Goal: Information Seeking & Learning: Learn about a topic

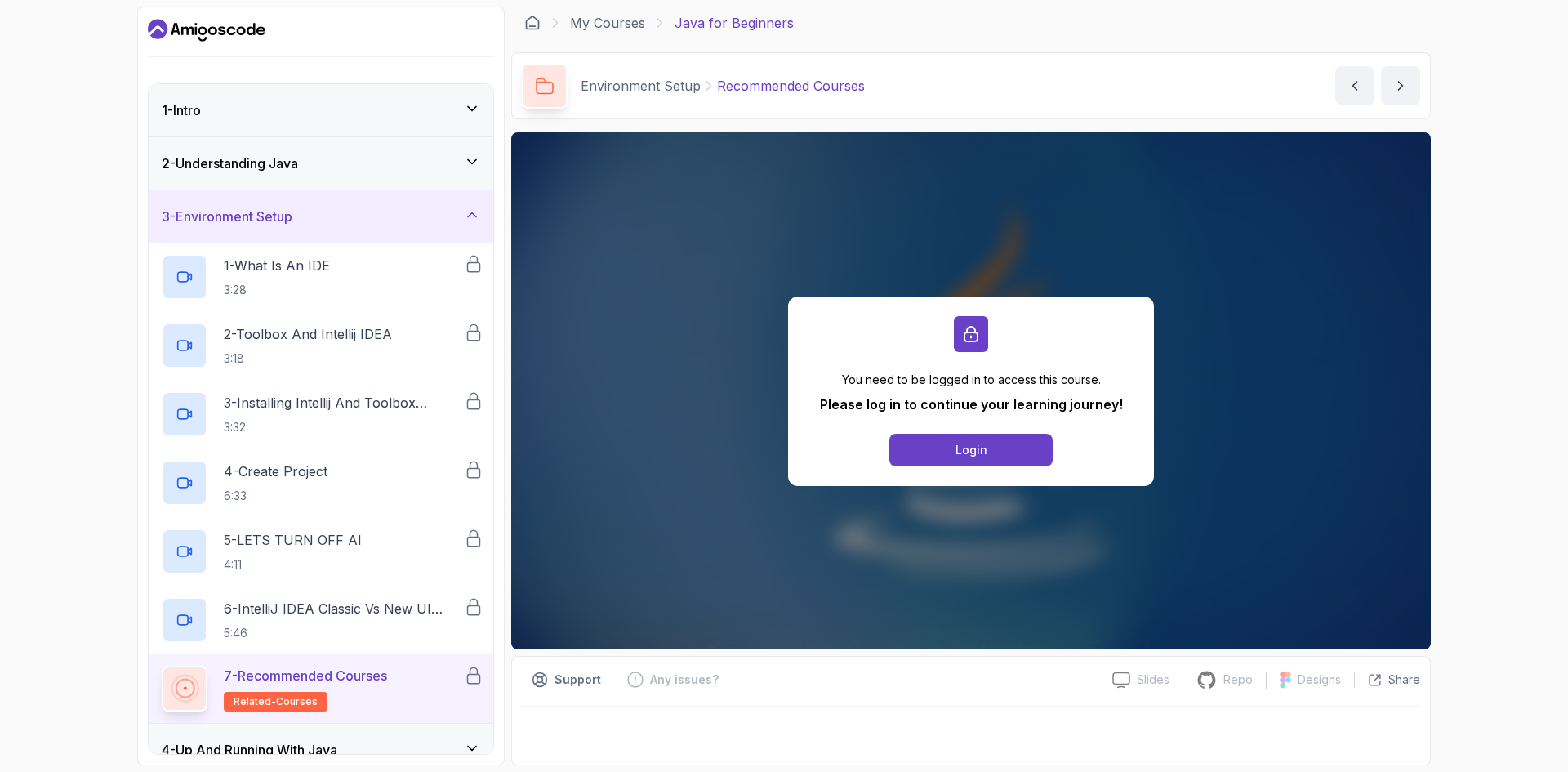
click at [442, 122] on div "1 - Intro" at bounding box center [320, 109] width 345 height 52
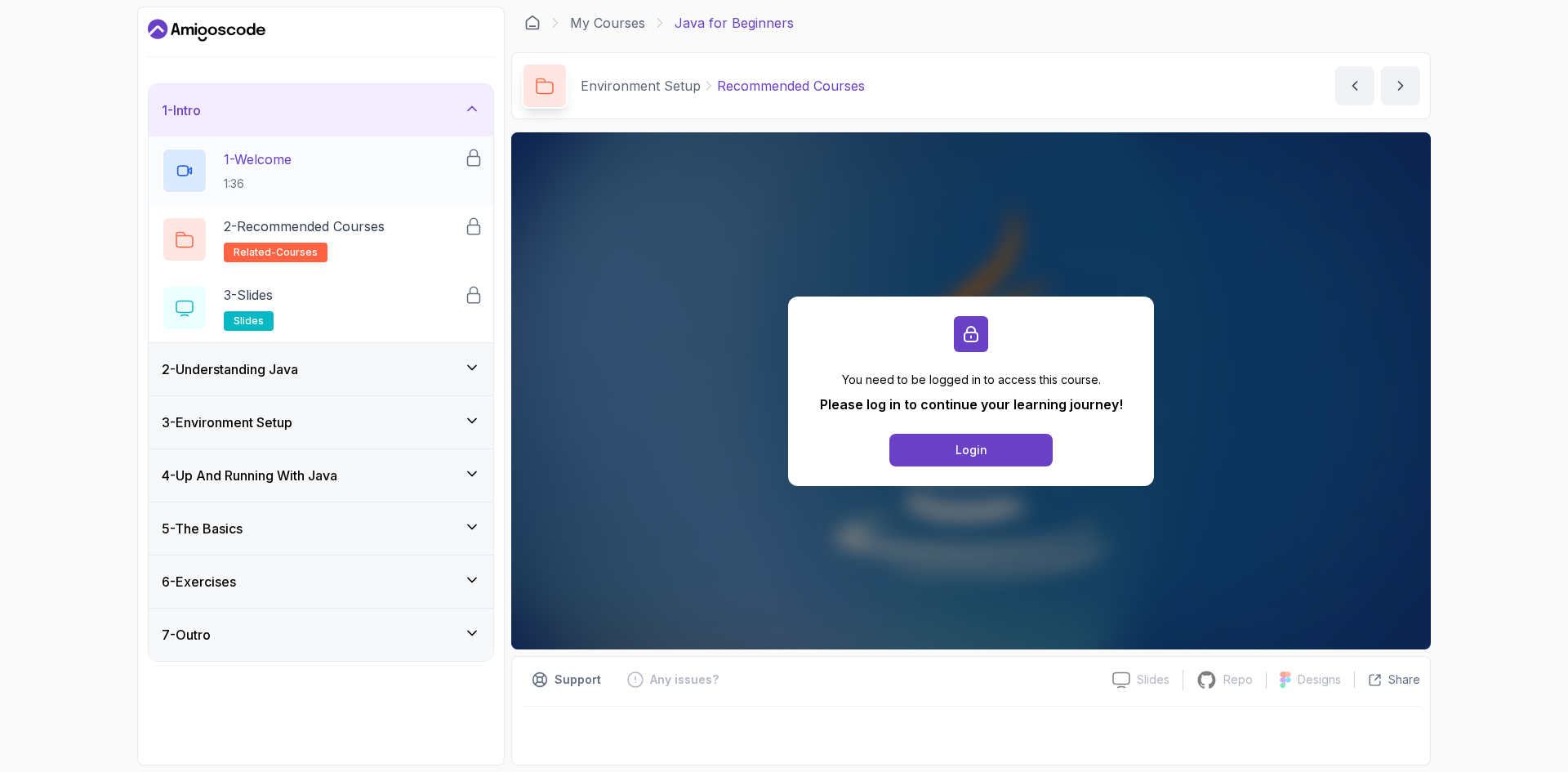
click at [365, 194] on div "1 - Welcome 1:36" at bounding box center [320, 170] width 345 height 68
click at [266, 173] on h2 "1 - Welcome 1:36" at bounding box center [258, 170] width 67 height 43
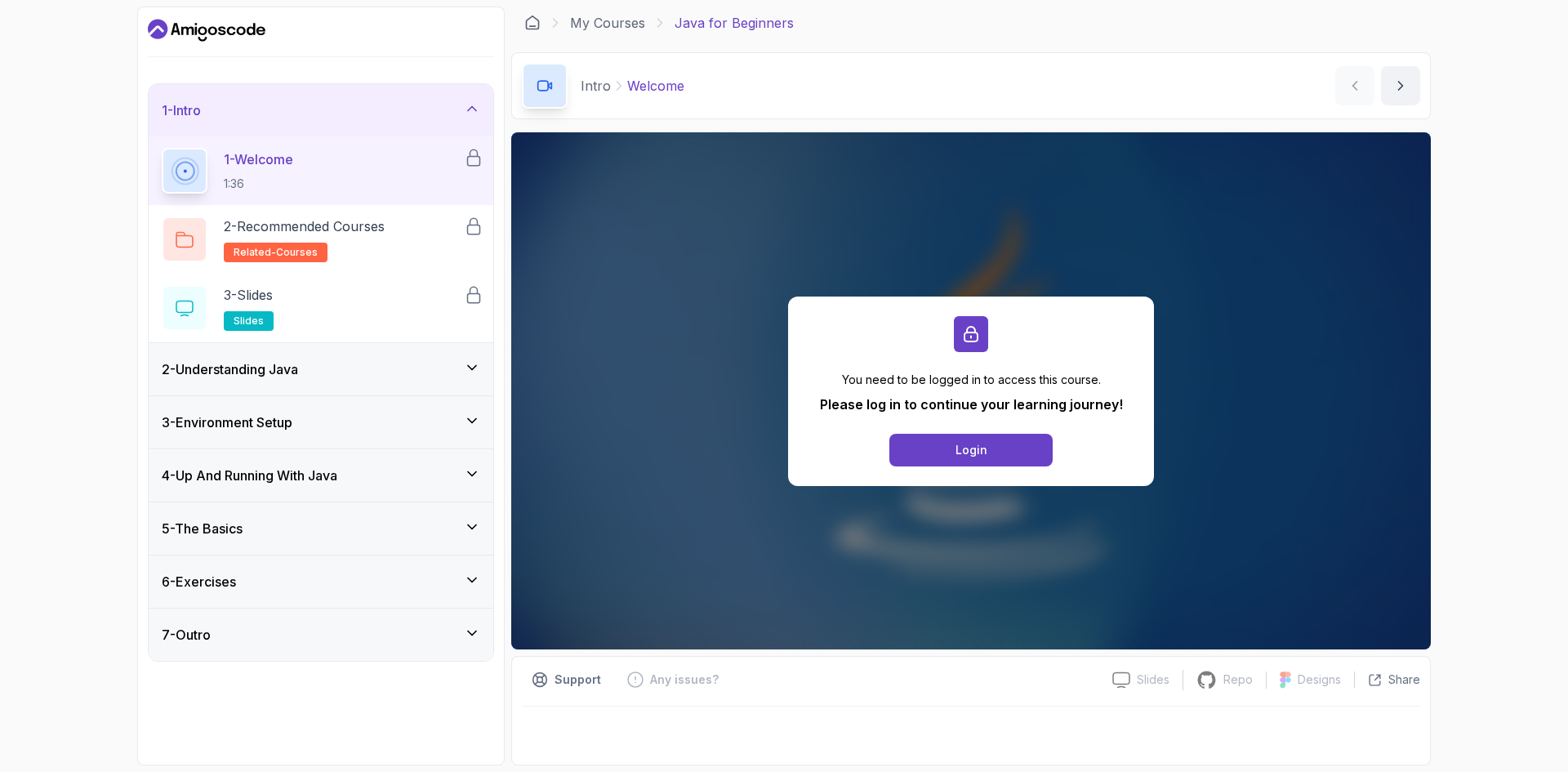
click at [214, 154] on div "1 - Welcome 1:36" at bounding box center [313, 170] width 302 height 46
click at [990, 463] on button "Login" at bounding box center [970, 450] width 163 height 33
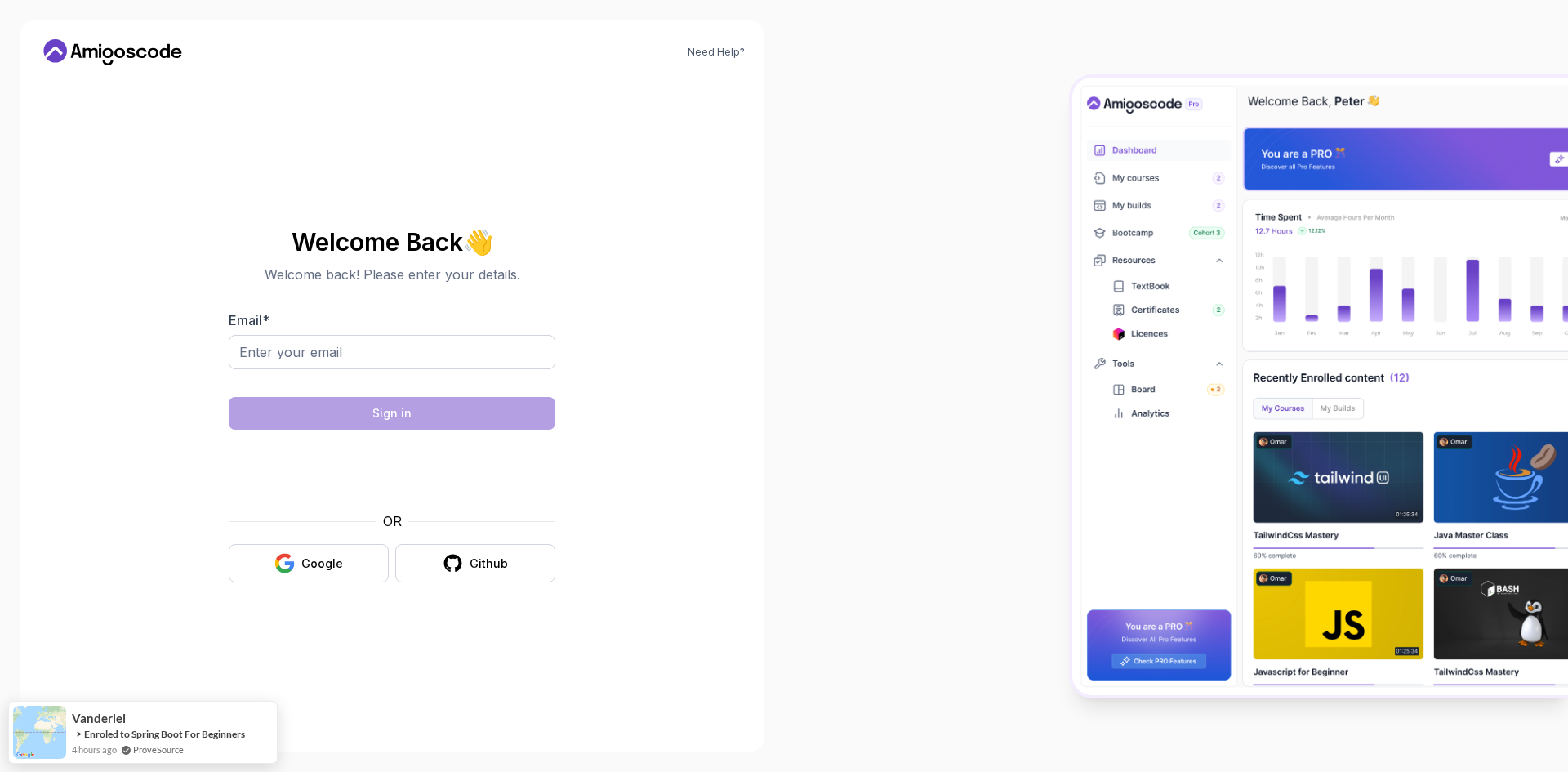
click at [317, 592] on div "Welcome Back 👋 Welcome back! Please enter your details. Email * Sign in OR Goog…" at bounding box center [391, 405] width 327 height 386
click at [318, 581] on button "Google" at bounding box center [309, 564] width 160 height 38
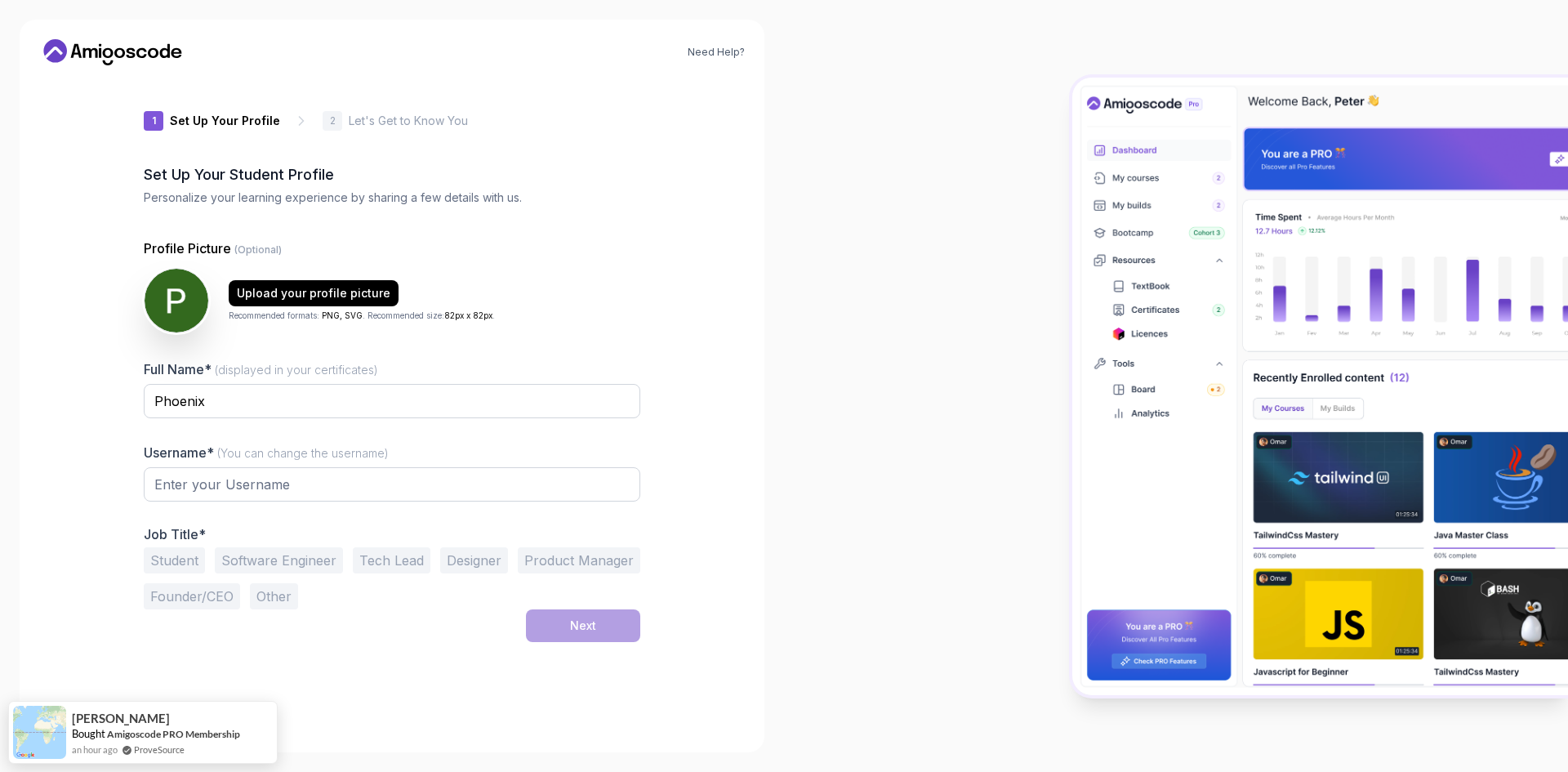
type input "gentlebisonb3476"
click at [338, 125] on div "2 Let's Get to Know You" at bounding box center [395, 121] width 146 height 20
